Goal: Find specific page/section: Find specific page/section

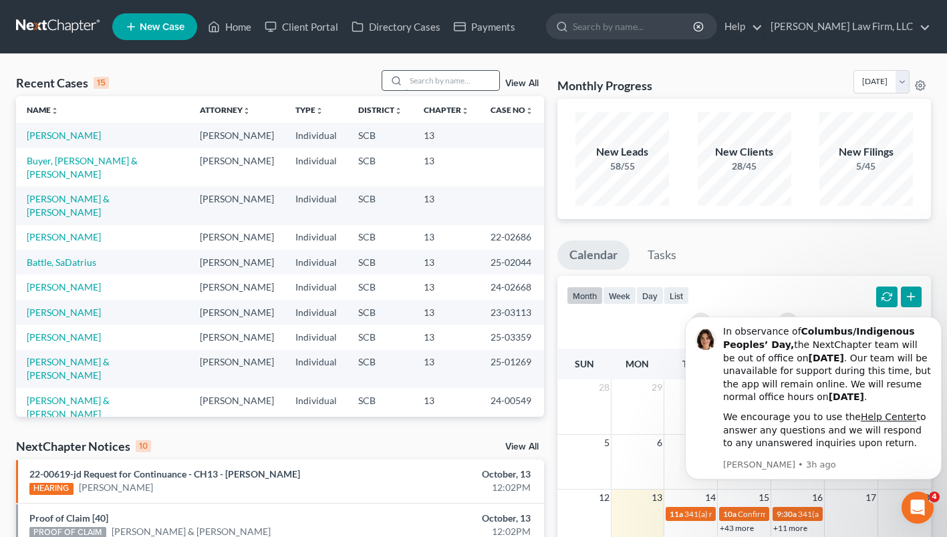
click at [428, 77] on input "search" at bounding box center [452, 80] width 94 height 19
type input "[PERSON_NAME]"
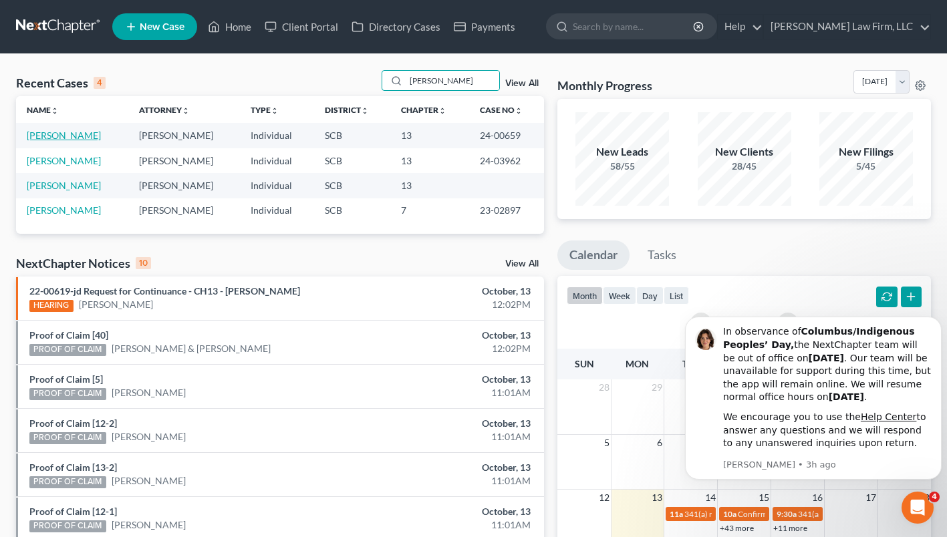
click at [85, 132] on link "[PERSON_NAME]" at bounding box center [64, 135] width 74 height 11
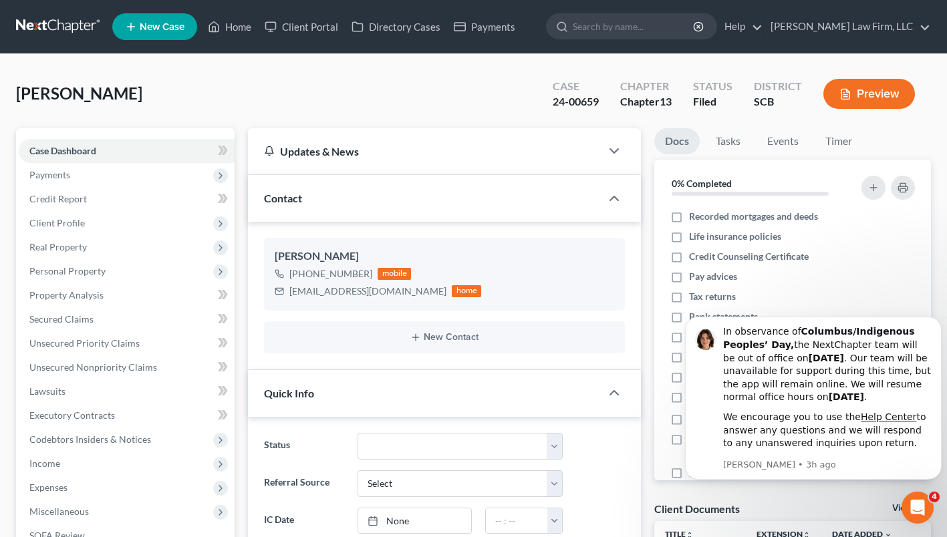
select select "3"
drag, startPoint x: 291, startPoint y: 289, endPoint x: 369, endPoint y: 293, distance: 78.3
click at [369, 293] on div "[EMAIL_ADDRESS][DOMAIN_NAME] home" at bounding box center [378, 291] width 206 height 17
copy div "[EMAIL_ADDRESS][DOMAIN_NAME]"
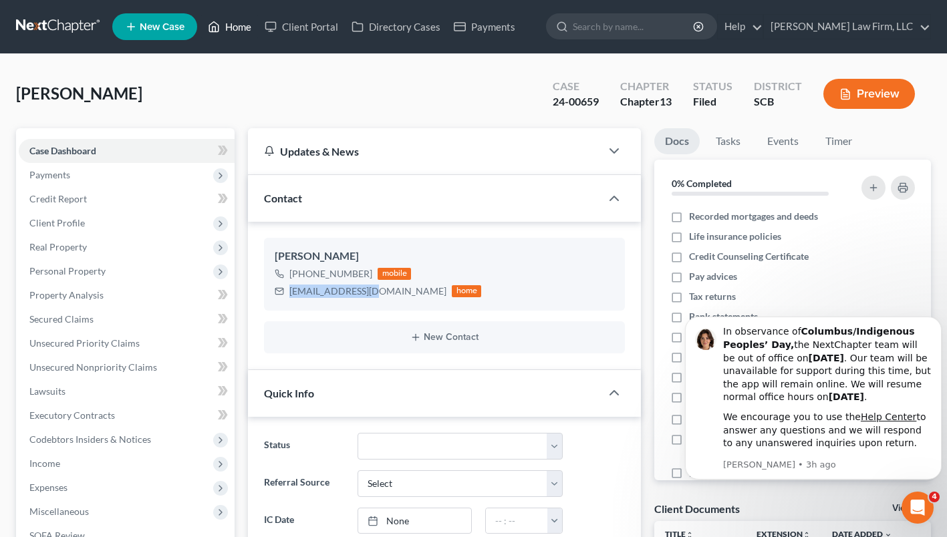
click at [214, 33] on icon at bounding box center [214, 27] width 12 height 16
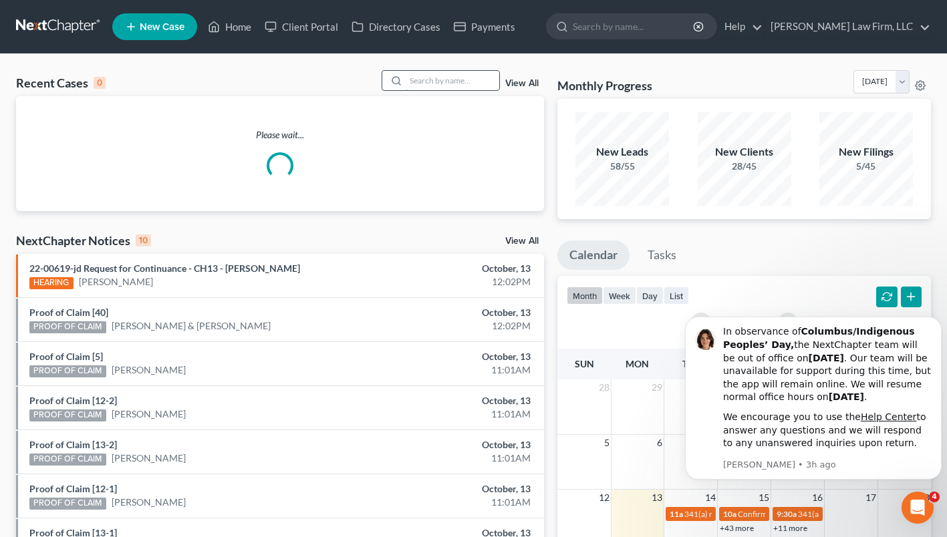
click at [440, 83] on input "search" at bounding box center [452, 80] width 94 height 19
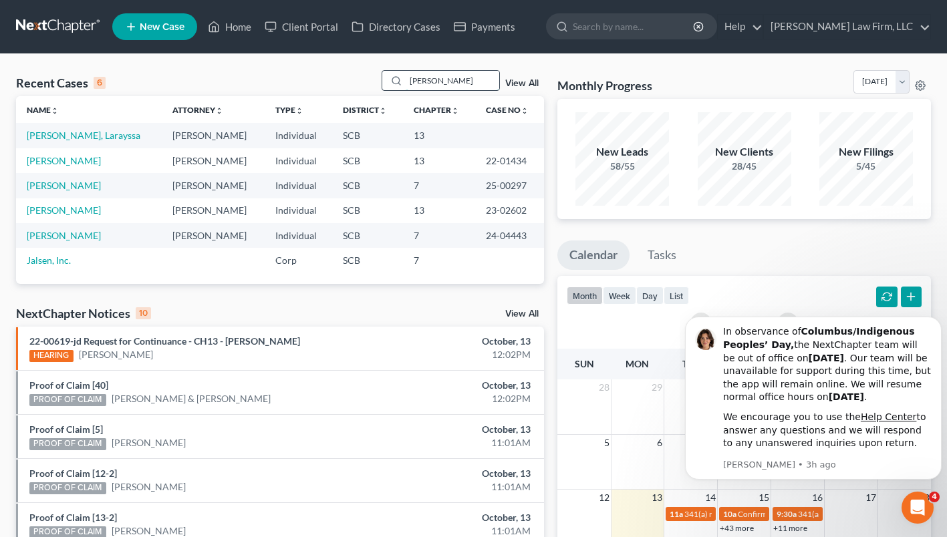
type input "[PERSON_NAME]"
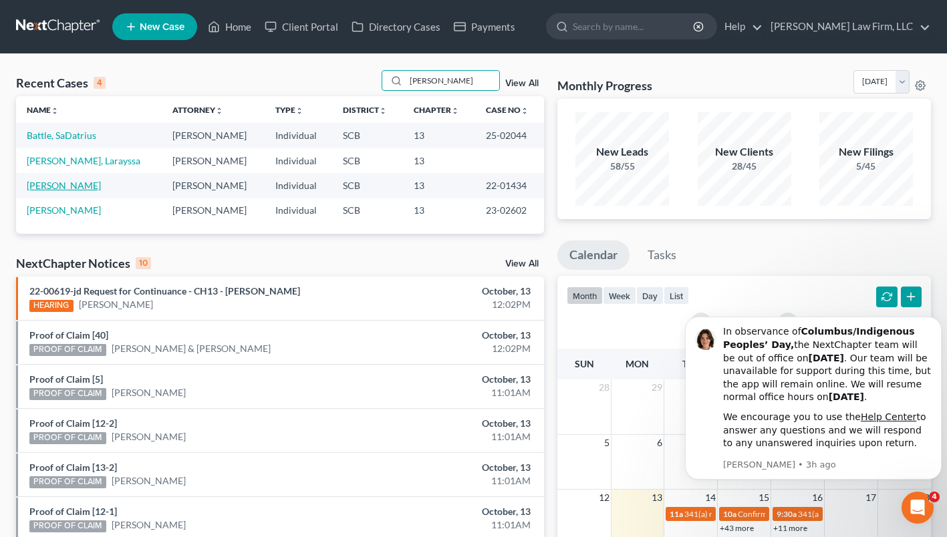
click at [79, 187] on link "[PERSON_NAME]" at bounding box center [64, 185] width 74 height 11
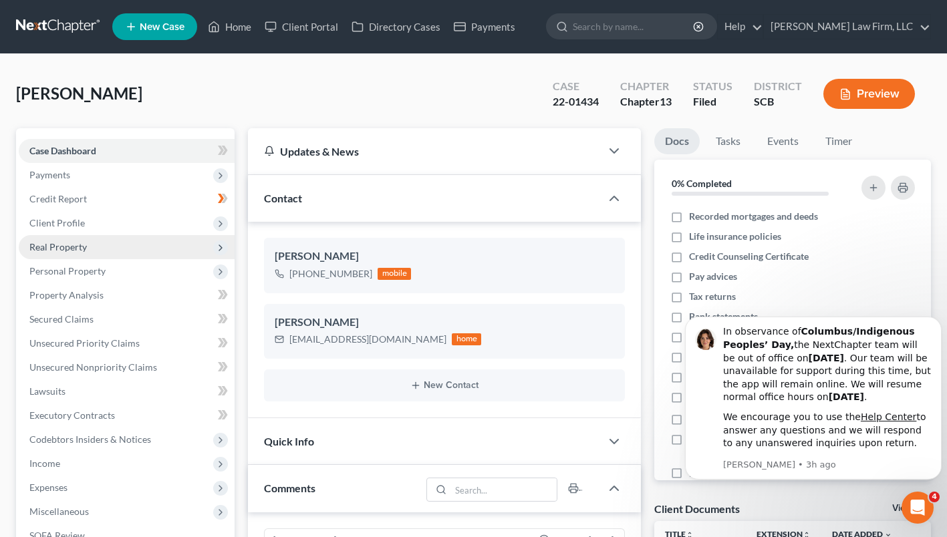
scroll to position [337, 0]
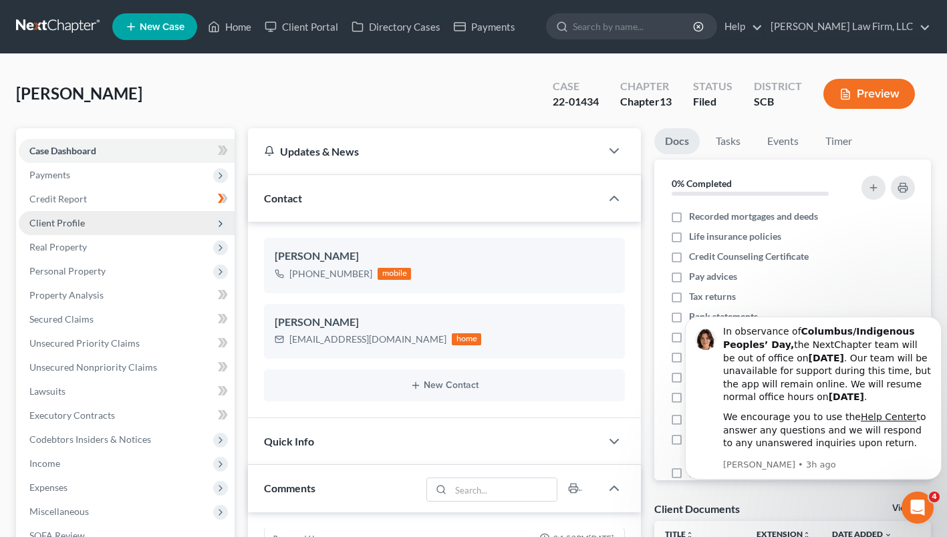
click at [73, 227] on span "Client Profile" at bounding box center [56, 222] width 55 height 11
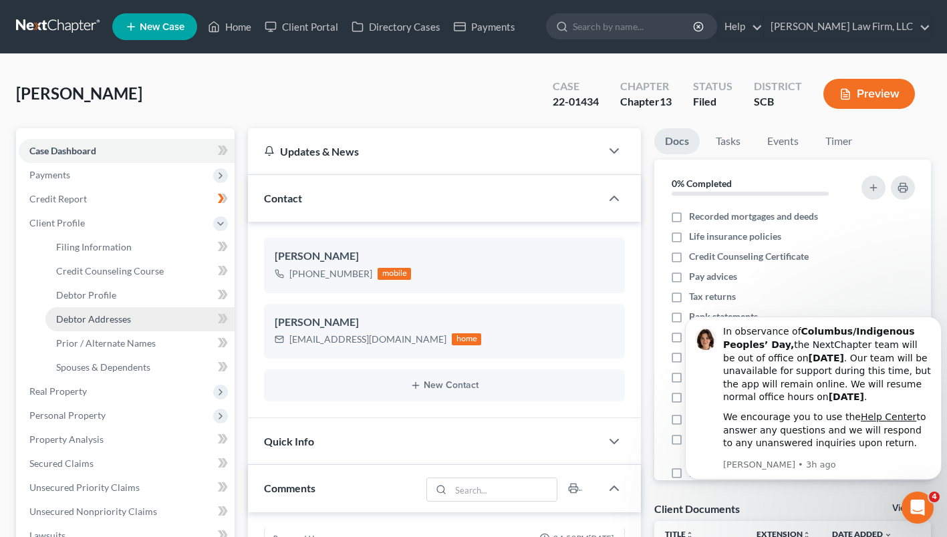
click at [79, 316] on span "Debtor Addresses" at bounding box center [93, 318] width 75 height 11
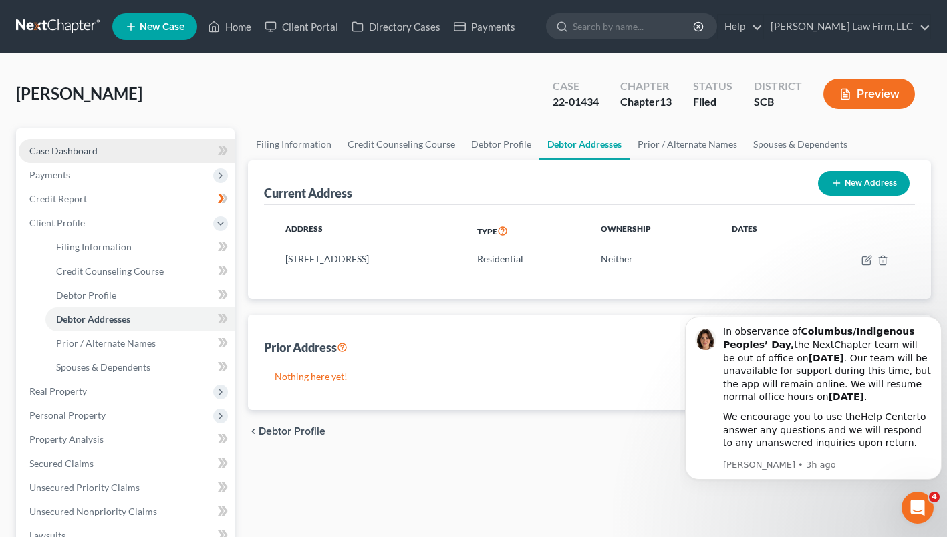
click at [87, 153] on span "Case Dashboard" at bounding box center [63, 150] width 68 height 11
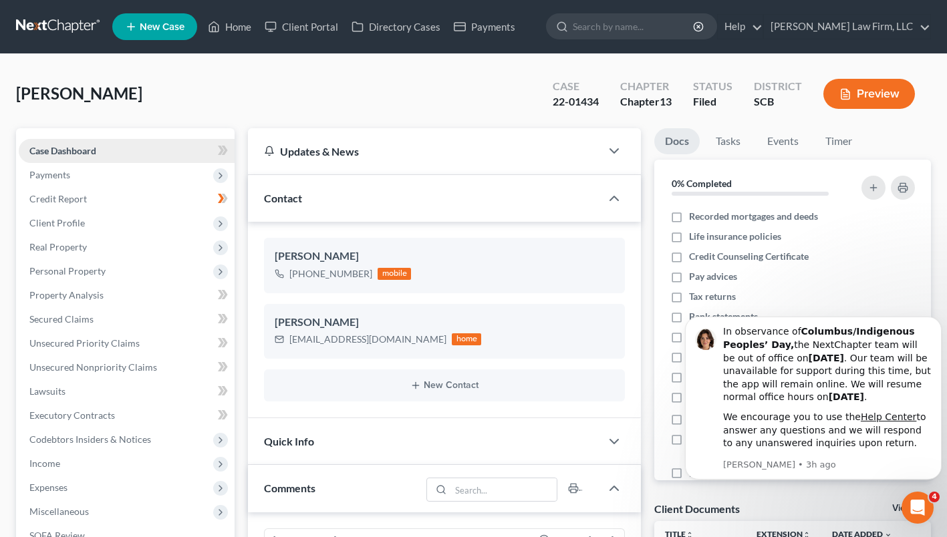
scroll to position [337, 0]
